Goal: Find specific page/section: Find specific page/section

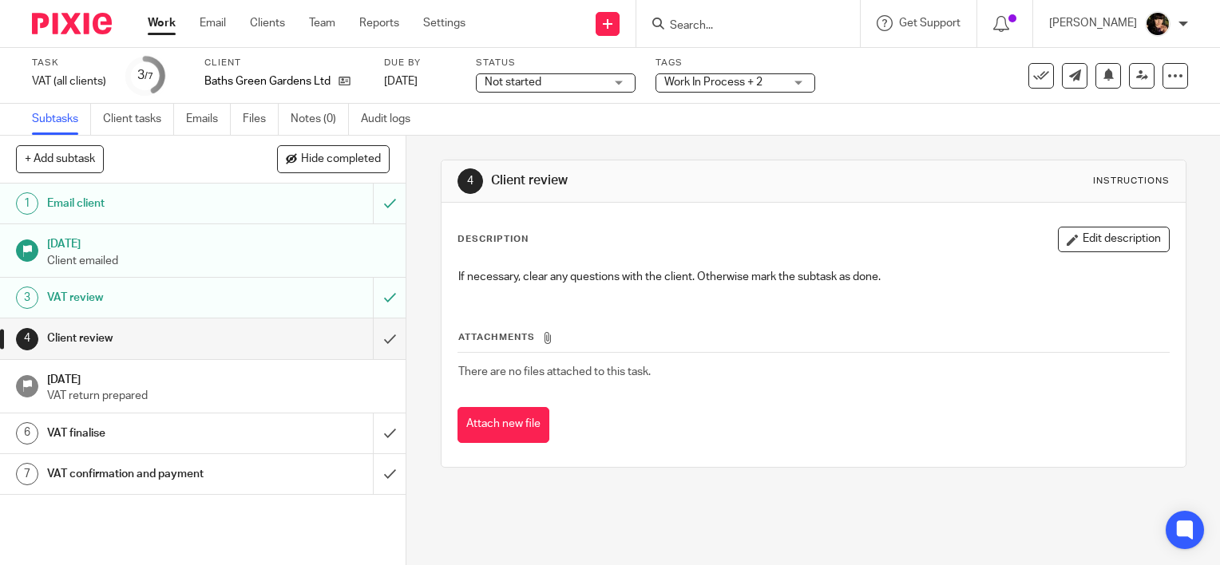
click at [712, 17] on form at bounding box center [753, 24] width 170 height 20
click at [726, 39] on div at bounding box center [748, 23] width 224 height 47
click at [720, 24] on input "Search" at bounding box center [740, 26] width 144 height 14
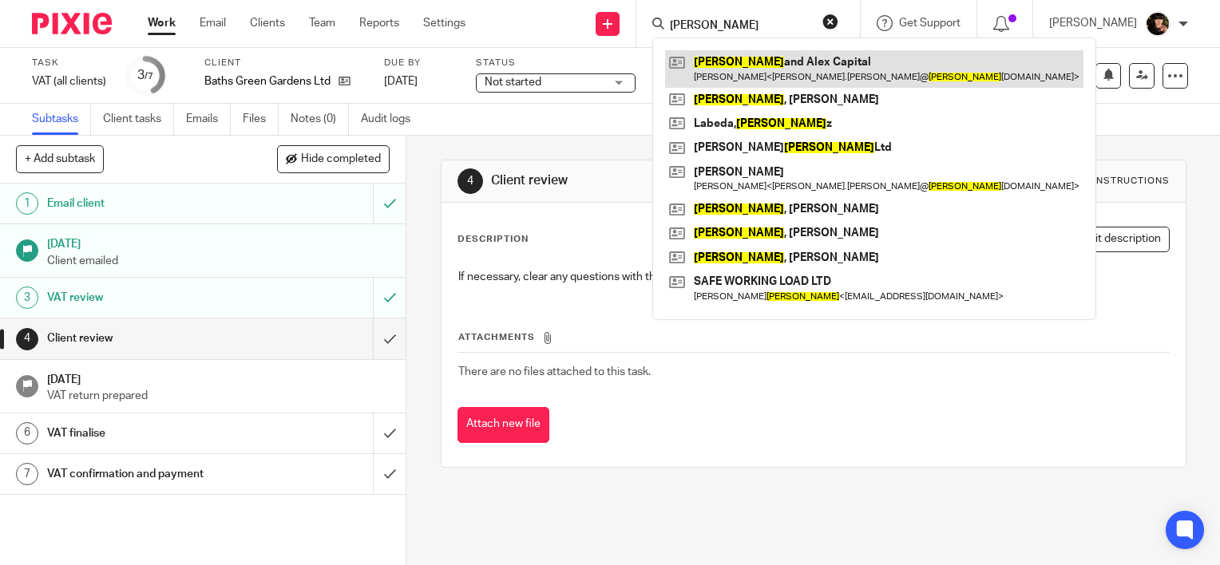
type input "[PERSON_NAME]"
click at [837, 73] on link at bounding box center [874, 68] width 418 height 37
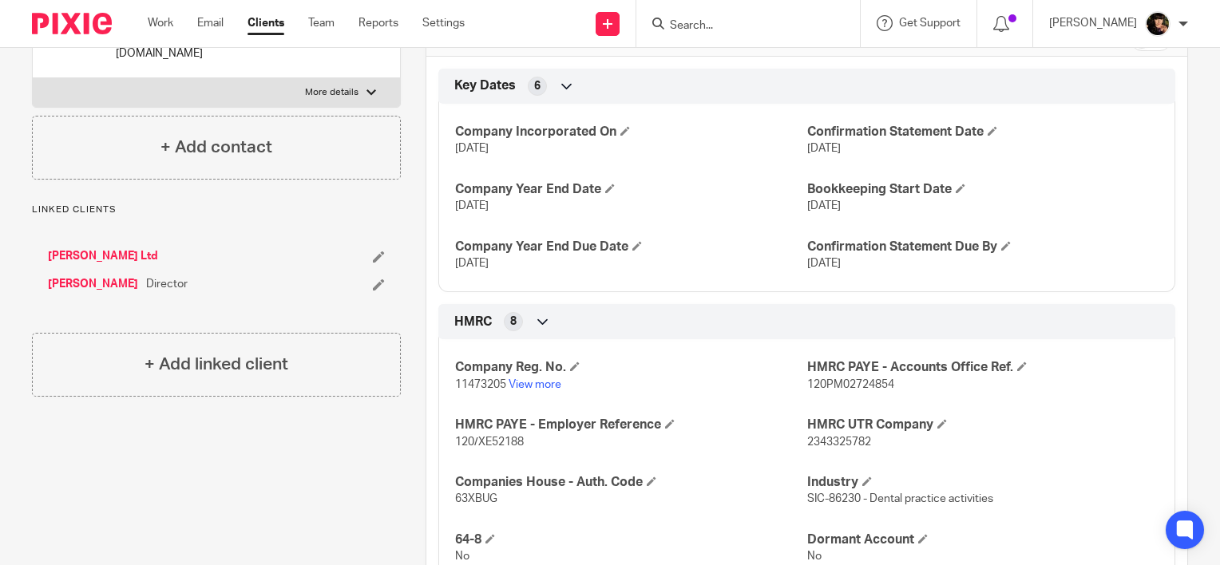
scroll to position [319, 0]
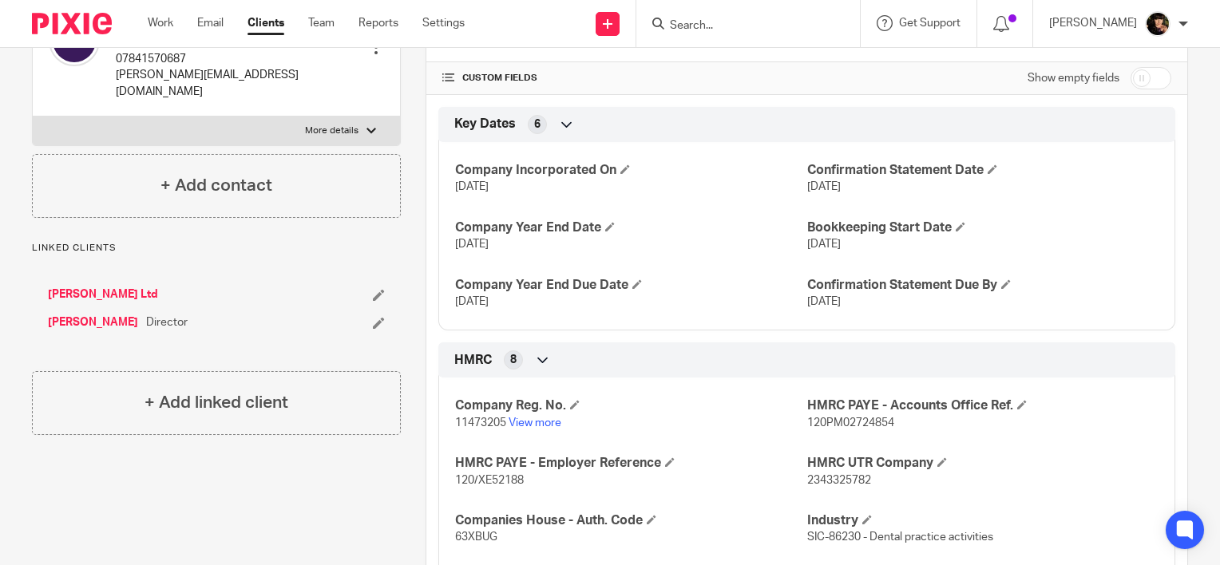
click at [807, 425] on span "120PM02724854" at bounding box center [850, 423] width 87 height 11
drag, startPoint x: 888, startPoint y: 418, endPoint x: 801, endPoint y: 423, distance: 87.9
click at [807, 423] on p "120PM02724854" at bounding box center [982, 423] width 351 height 16
copy span "120PM02724854"
click at [523, 421] on link "View more" at bounding box center [535, 423] width 53 height 11
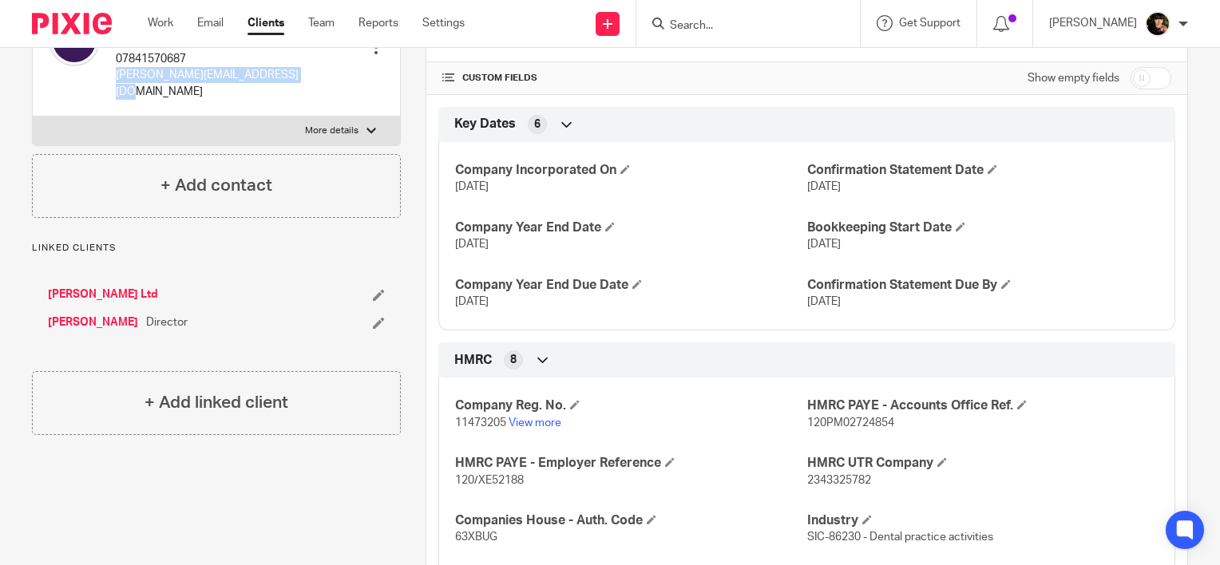
drag, startPoint x: 290, startPoint y: 93, endPoint x: 113, endPoint y: 105, distance: 177.6
click at [113, 105] on div "Alex Ramos 07841570687 alexandre.ramos@tomasclinic.com" at bounding box center [196, 57] width 294 height 101
copy p "alexandre.ramos@tomasclinic.com"
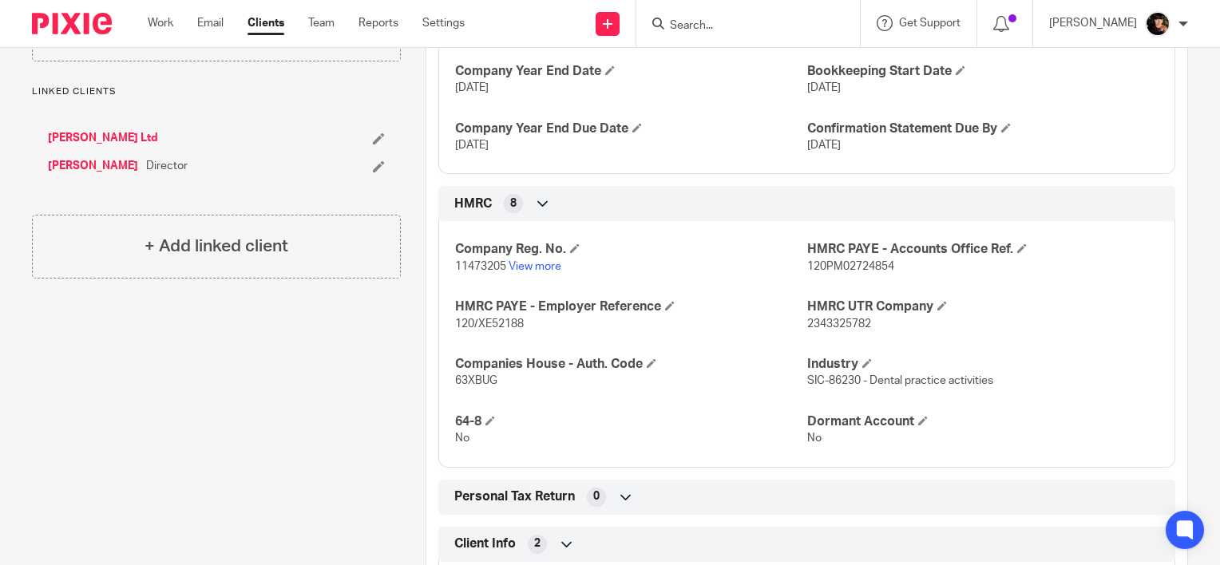
scroll to position [477, 0]
drag, startPoint x: 524, startPoint y: 325, endPoint x: 444, endPoint y: 322, distance: 79.9
click at [444, 322] on div "Company Reg. No. 11473205 View more HMRC PAYE - Accounts Office Ref. 120PM02724…" at bounding box center [806, 337] width 737 height 258
copy span "120/XE52188"
